Goal: Task Accomplishment & Management: Manage account settings

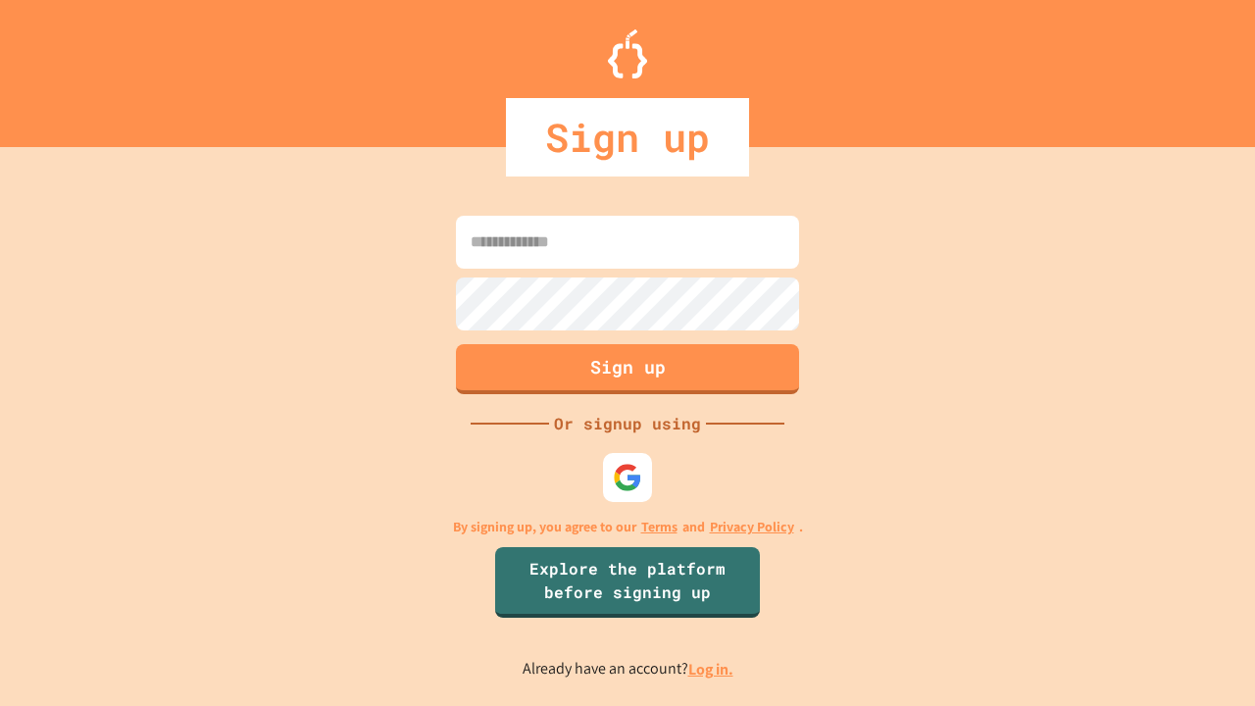
click at [712, 669] on link "Log in." at bounding box center [710, 669] width 45 height 21
